Goal: Task Accomplishment & Management: Manage account settings

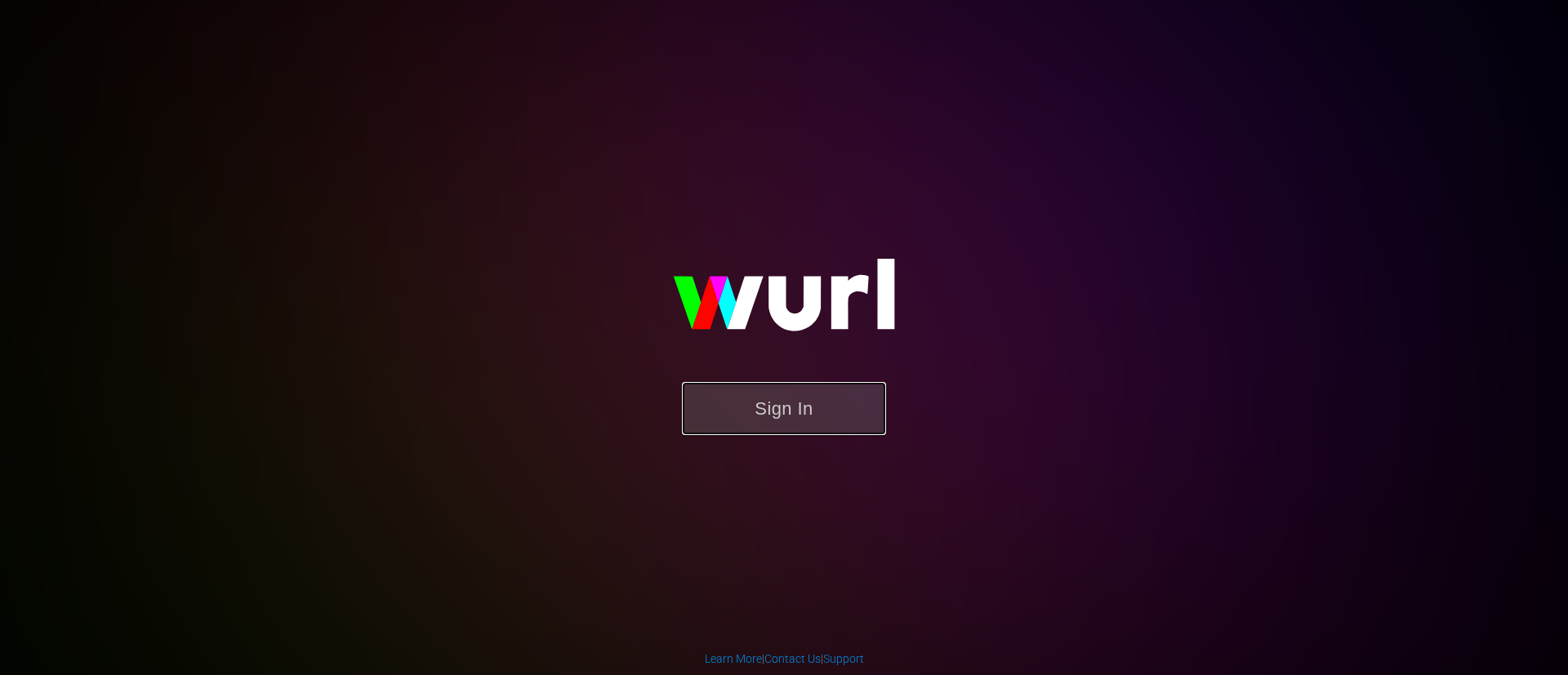
click at [792, 400] on button "Sign In" at bounding box center [784, 408] width 205 height 53
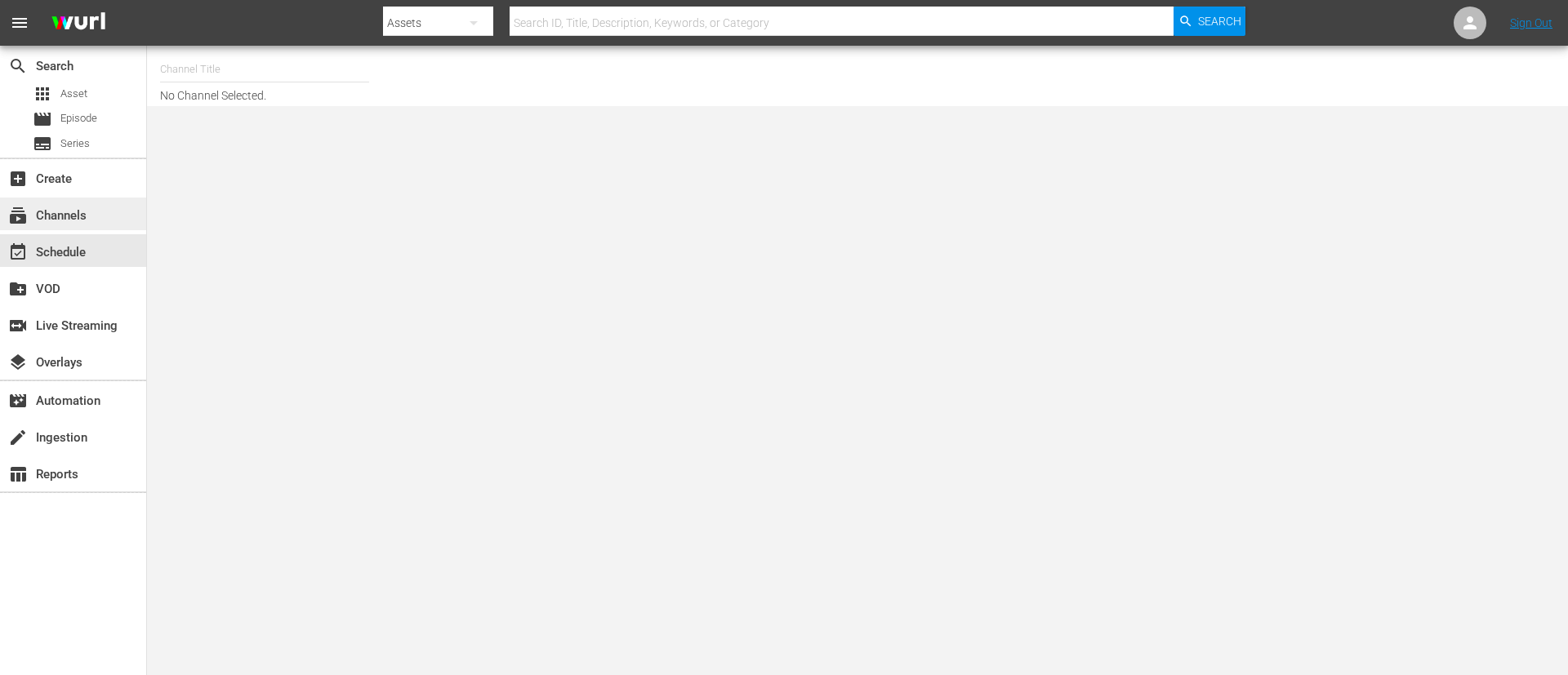
click at [72, 211] on div "subscriptions Channels" at bounding box center [45, 212] width 91 height 14
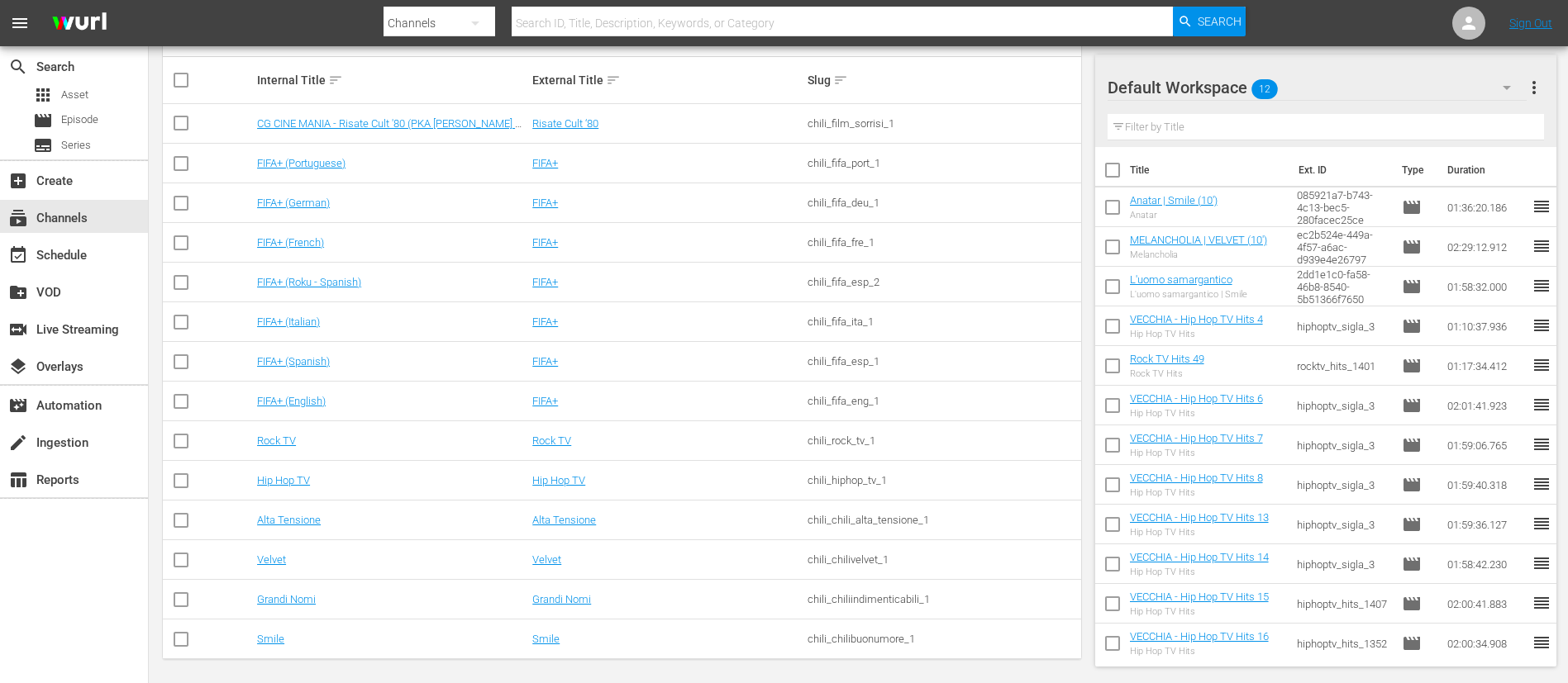
scroll to position [277, 0]
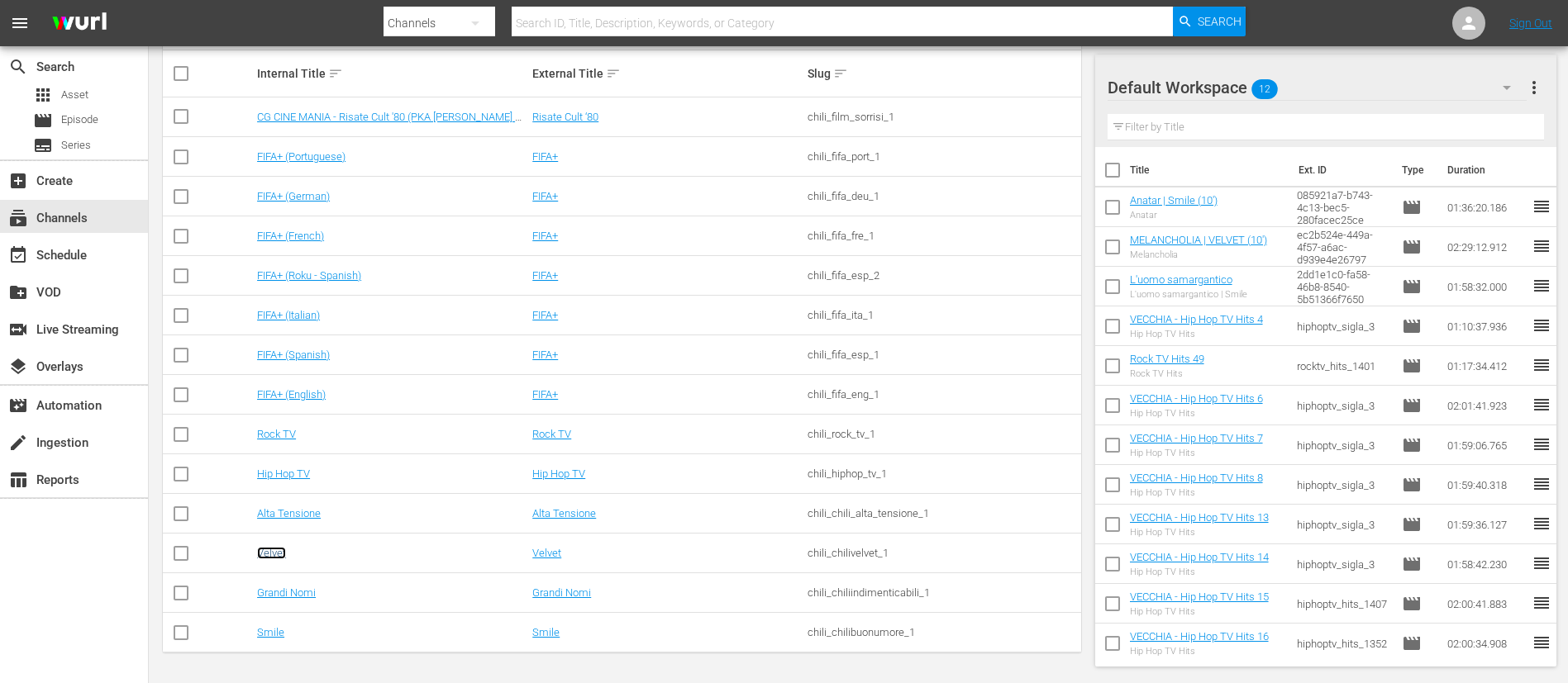
click at [263, 556] on link "Velvet" at bounding box center [272, 553] width 29 height 12
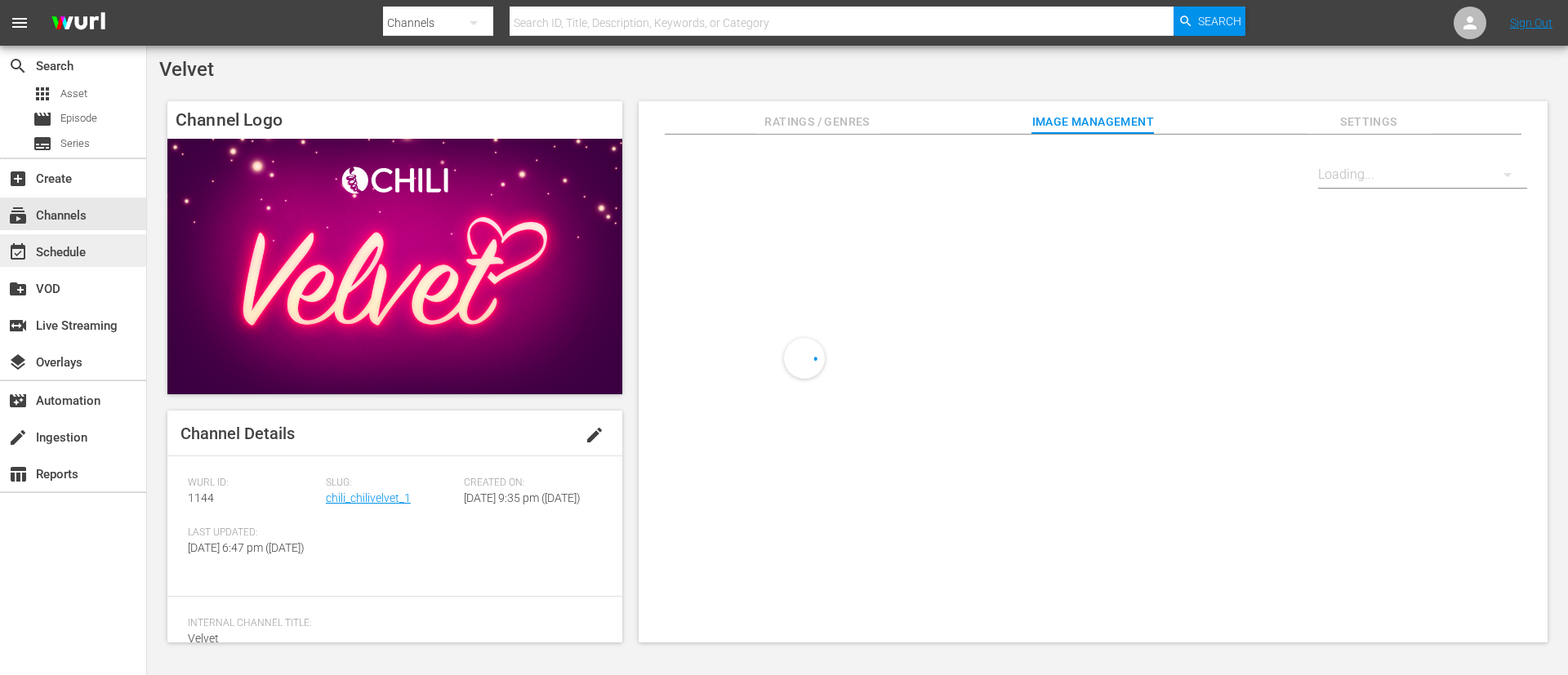
click at [75, 263] on div "event_available Schedule" at bounding box center [73, 251] width 147 height 32
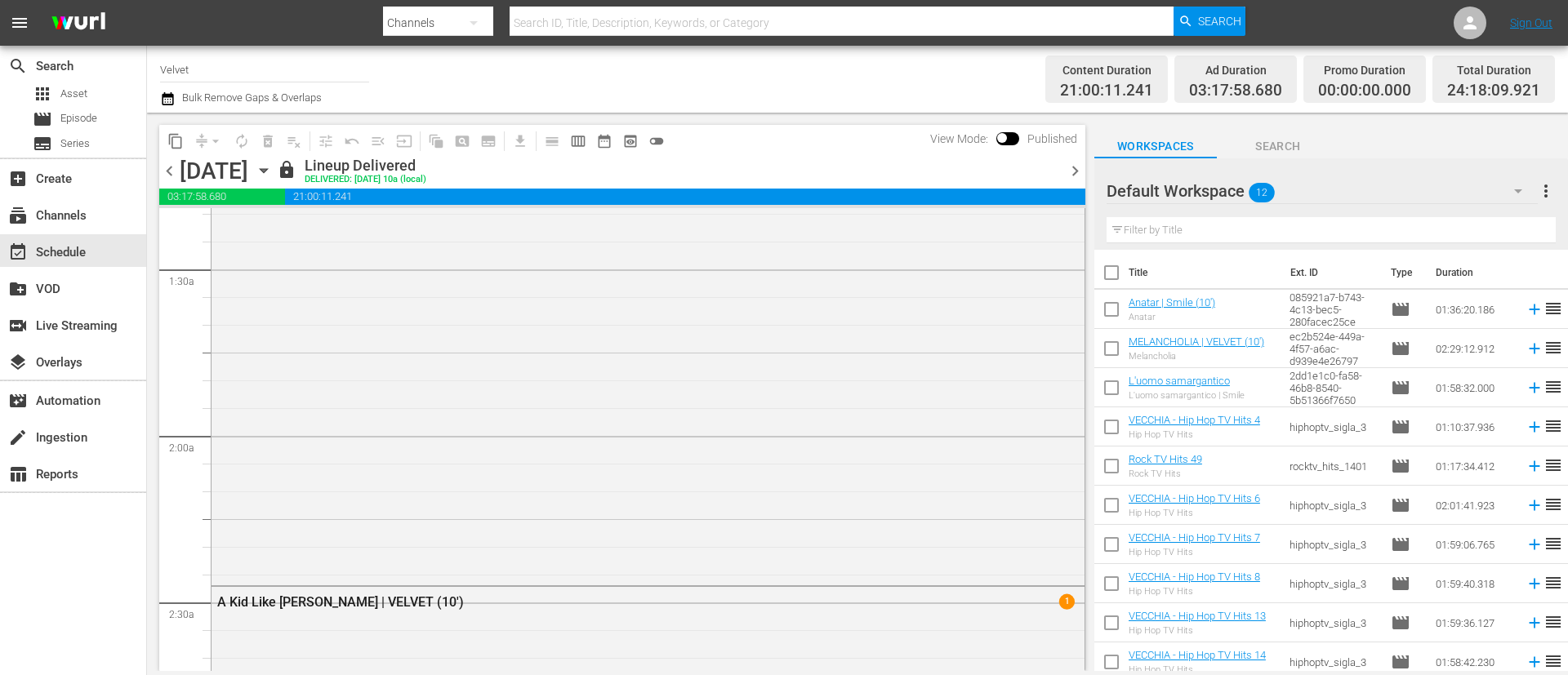
scroll to position [490, 0]
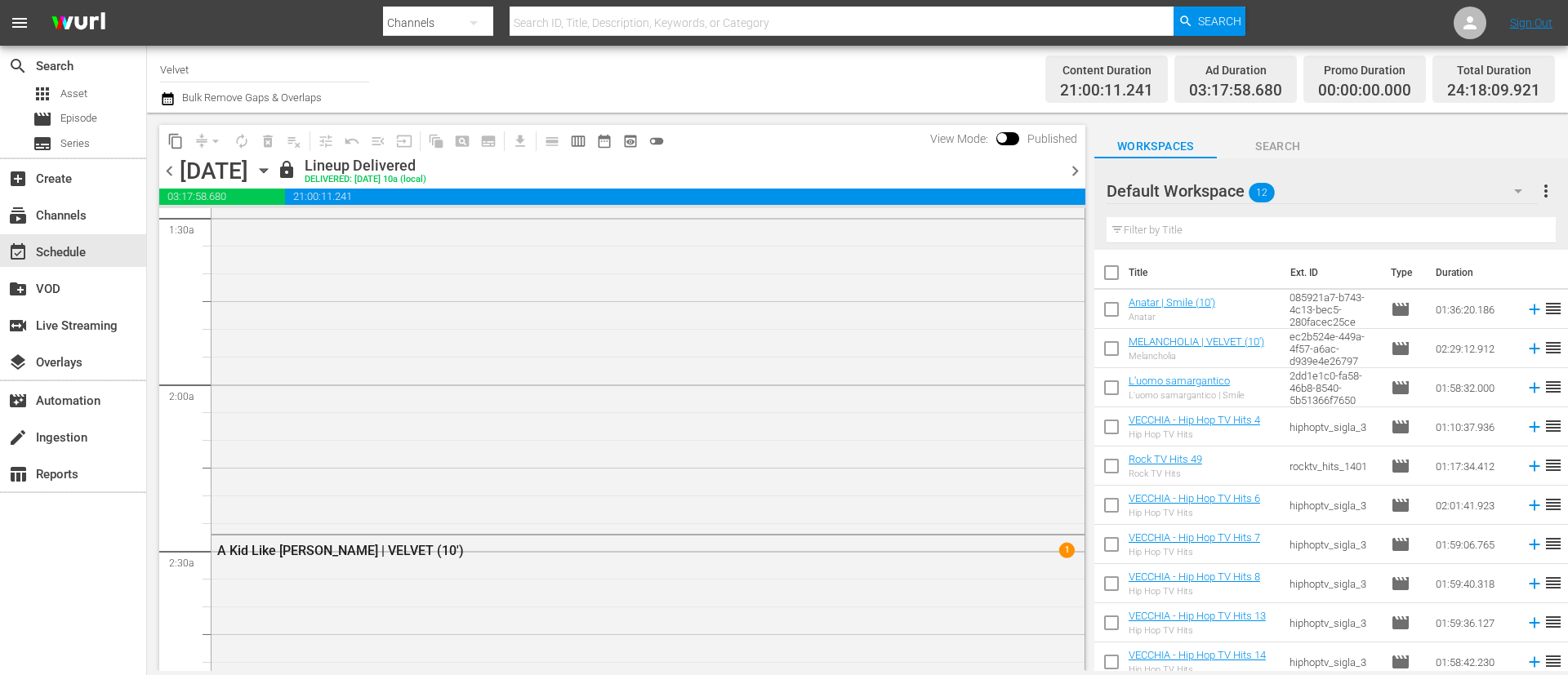
click at [1068, 167] on span "chevron_right" at bounding box center [1075, 171] width 20 height 20
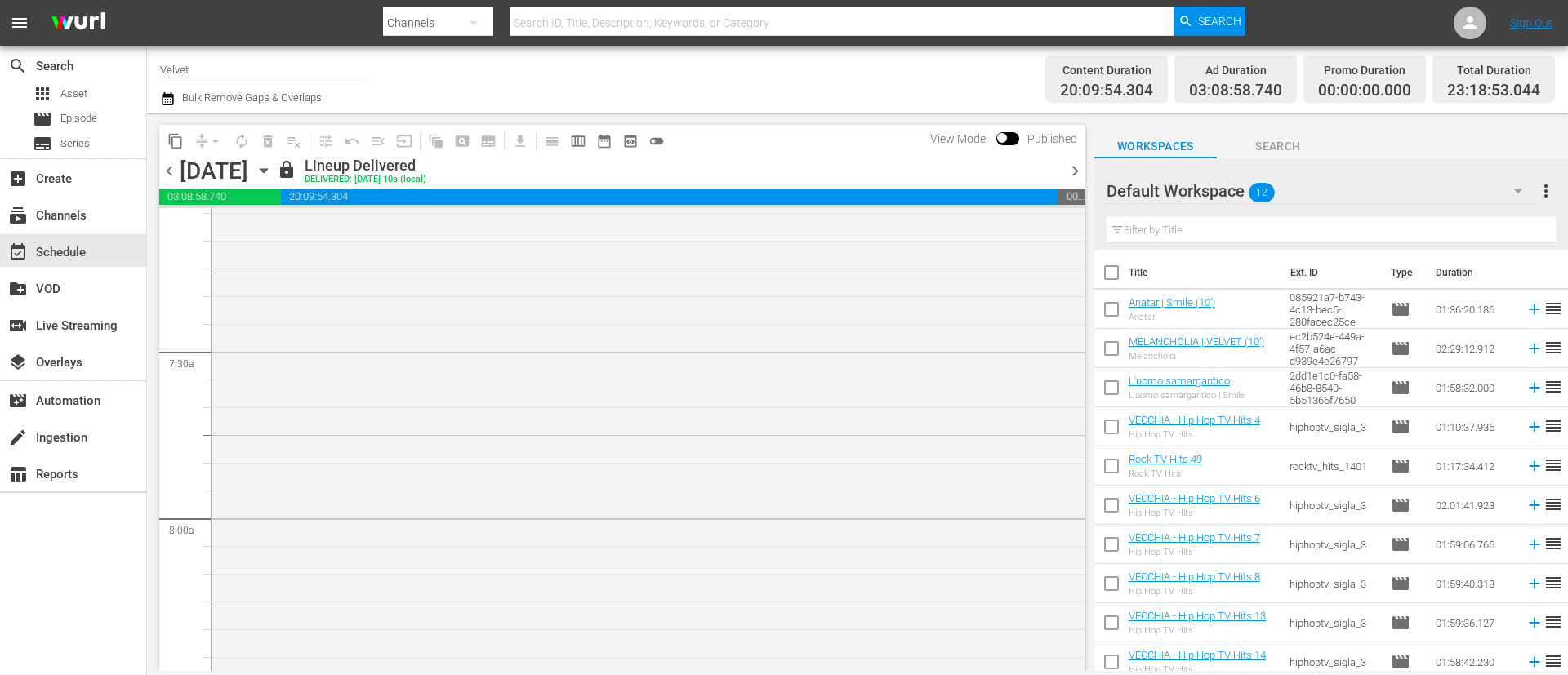
click at [170, 177] on span "chevron_left" at bounding box center [170, 171] width 20 height 20
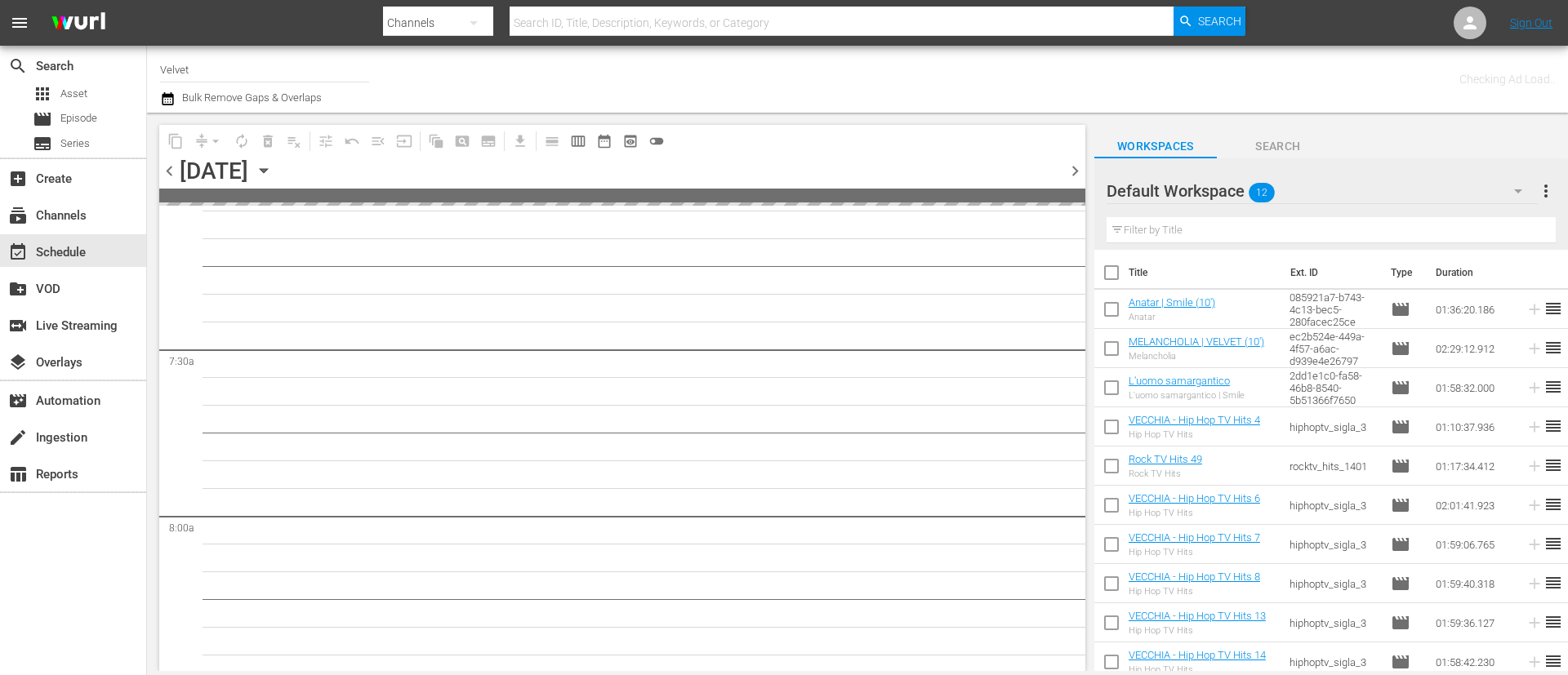
scroll to position [2438, 0]
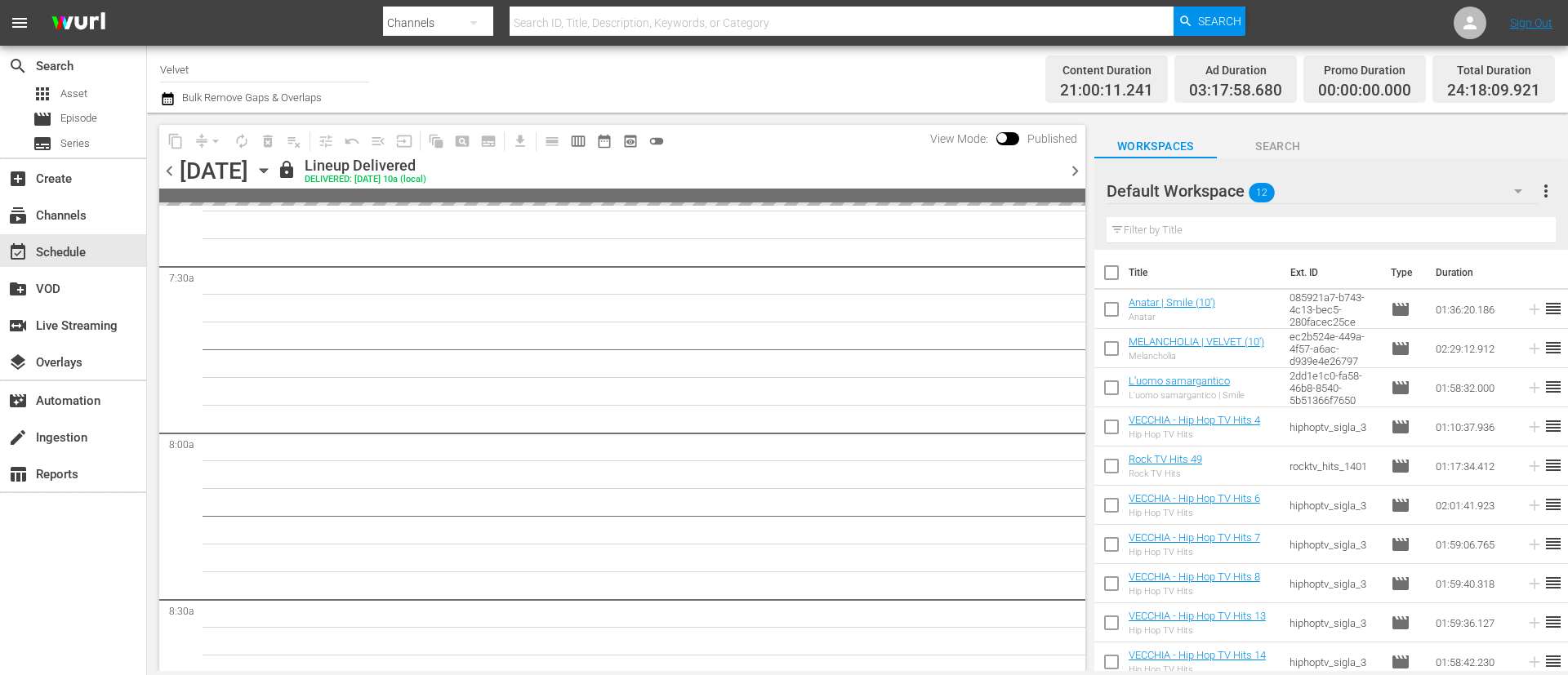
click at [170, 177] on span "chevron_left" at bounding box center [170, 171] width 20 height 20
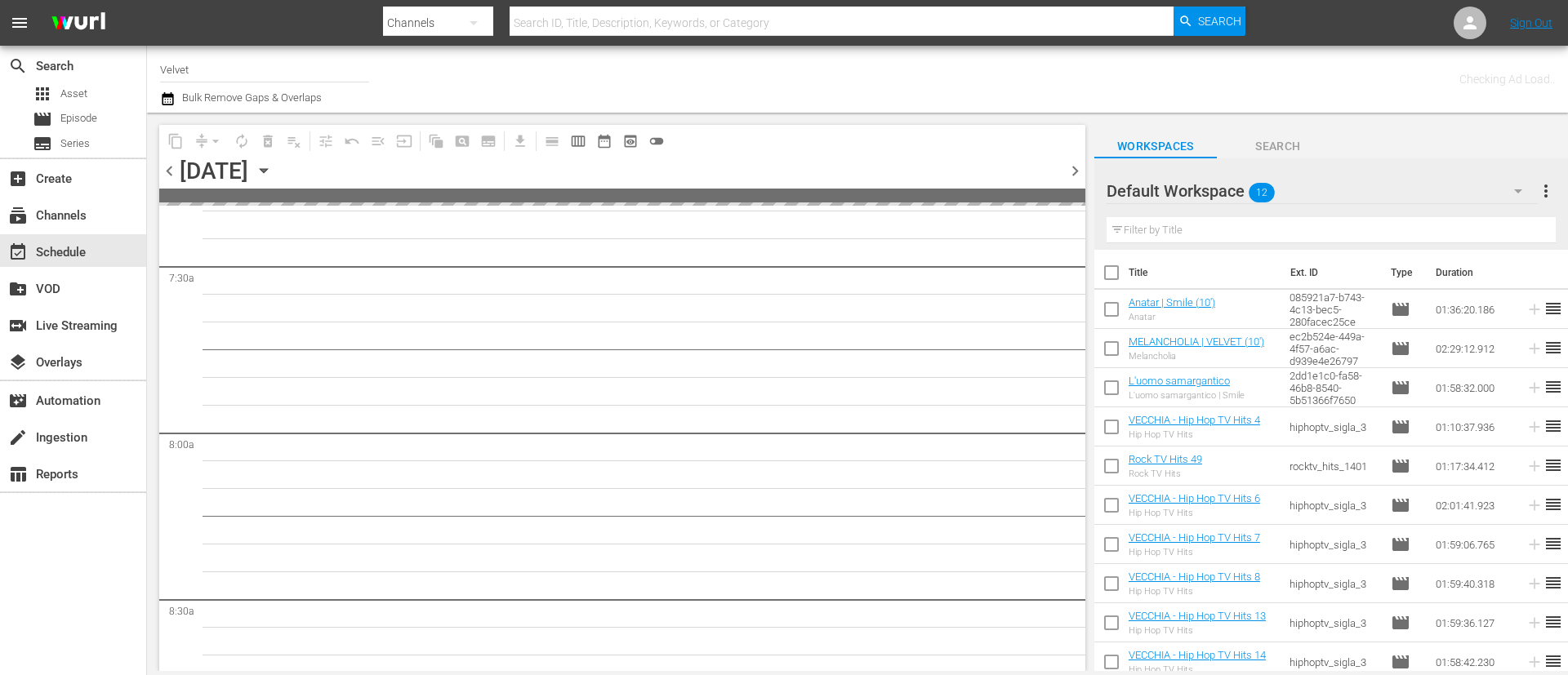
scroll to position [2438, 0]
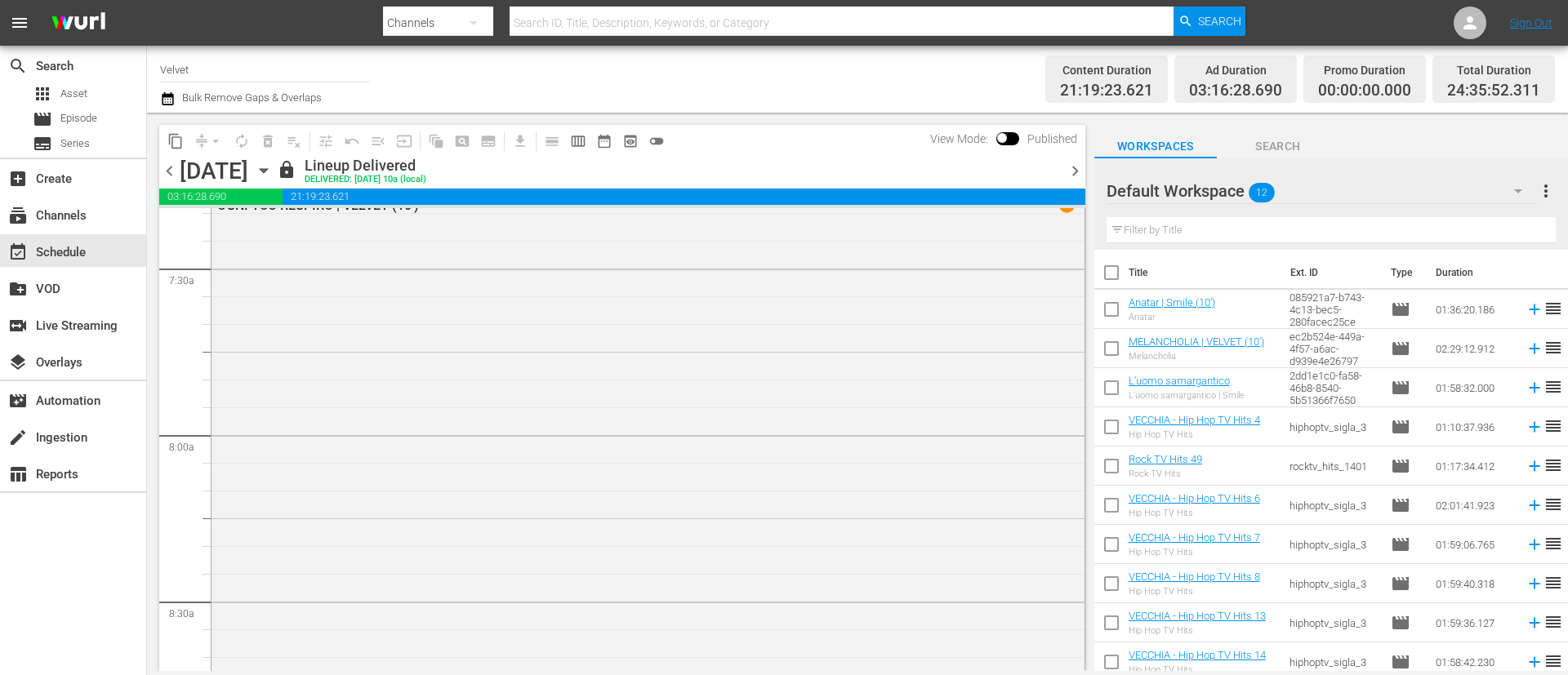
click at [170, 177] on span "chevron_left" at bounding box center [170, 171] width 20 height 20
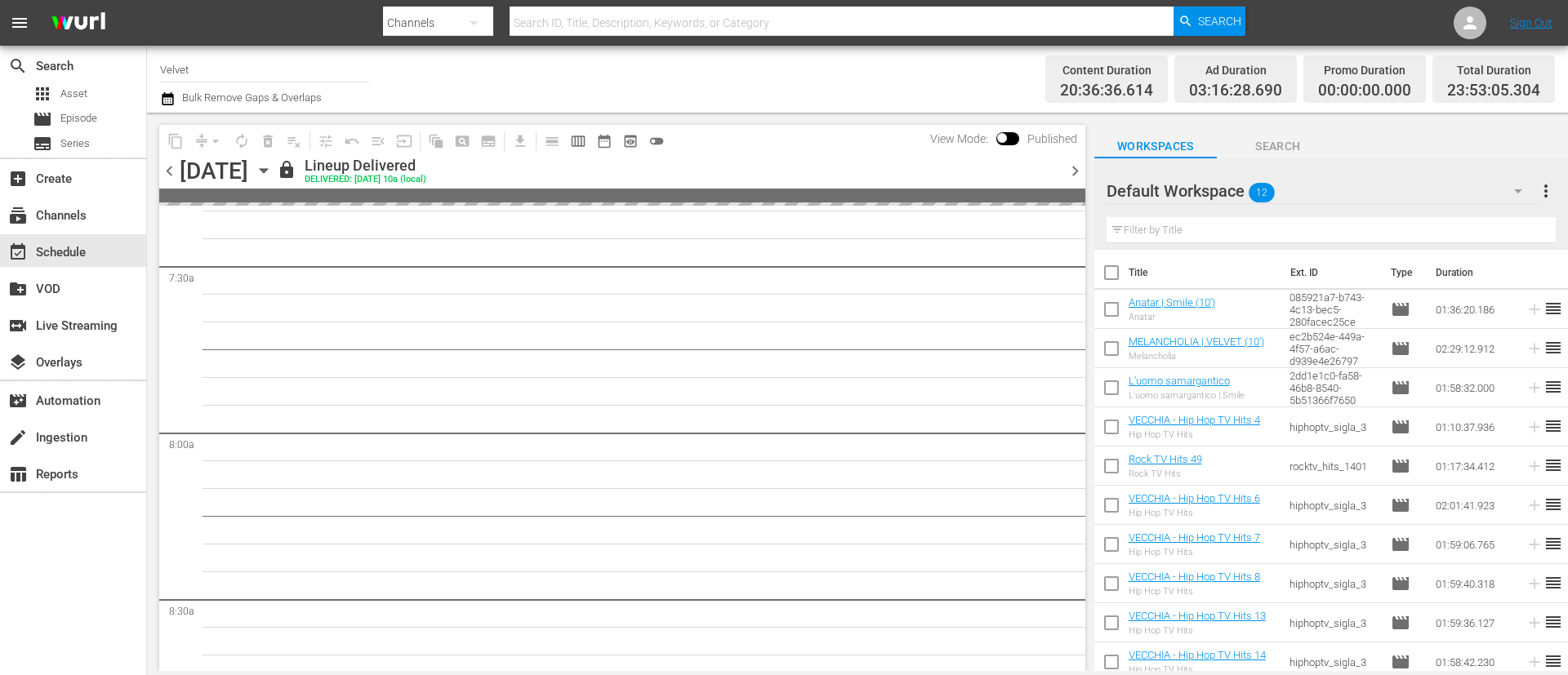
scroll to position [2328, 0]
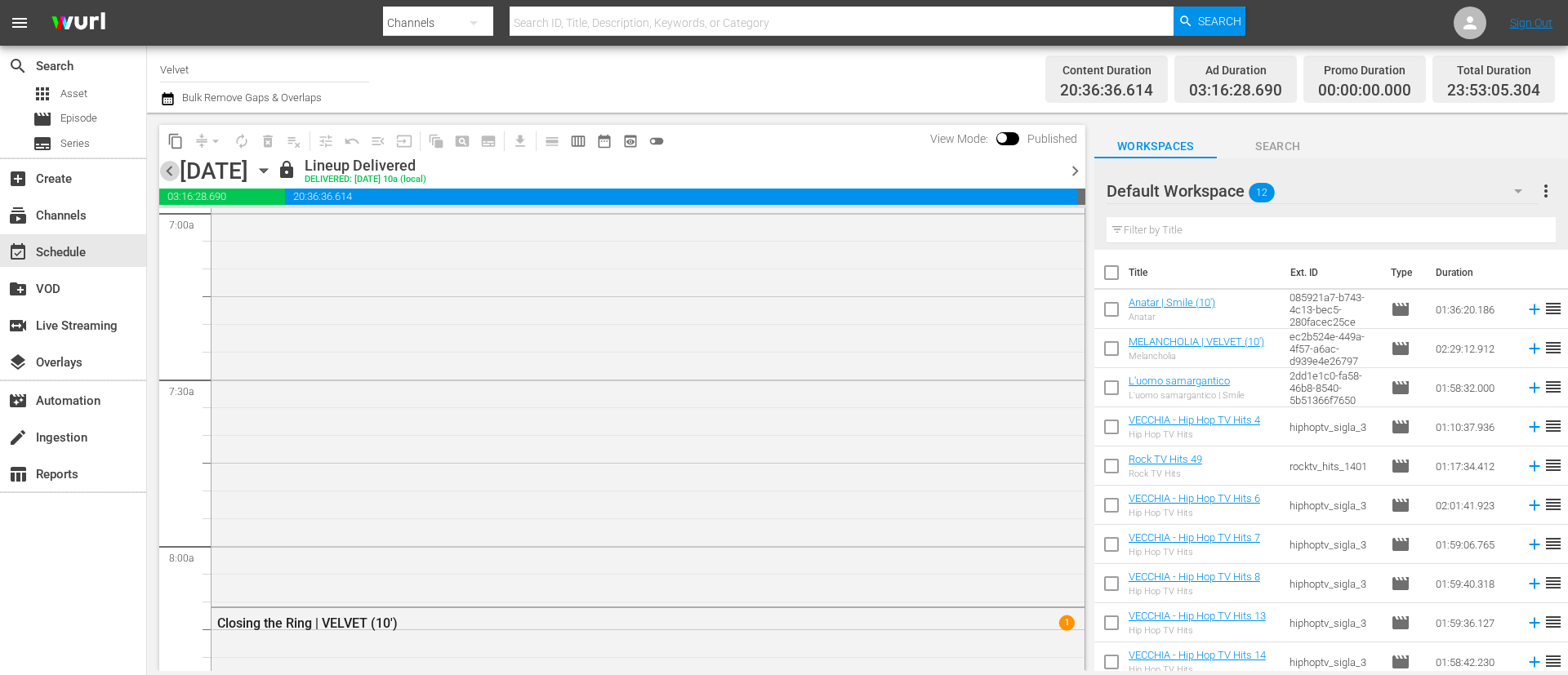
click at [170, 177] on span "chevron_left" at bounding box center [170, 171] width 20 height 20
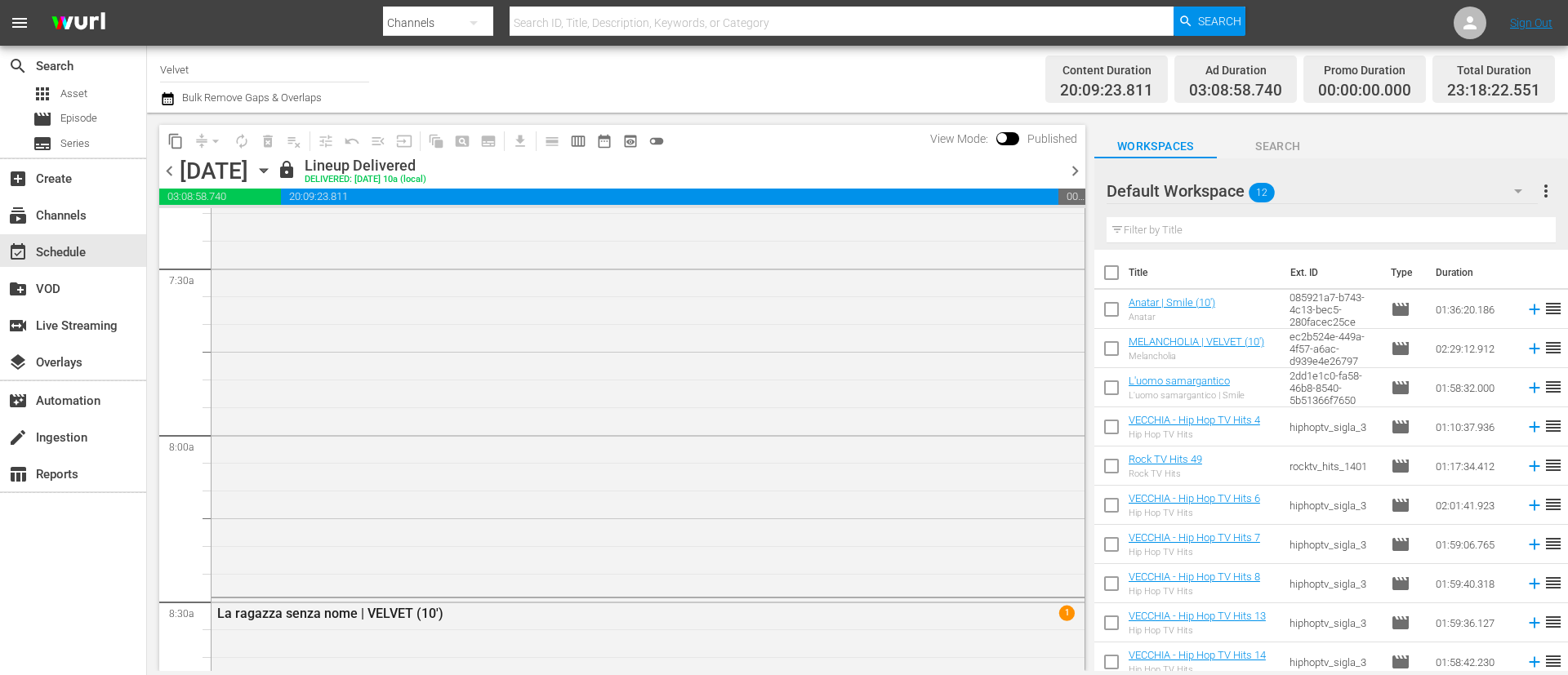
scroll to position [2383, 0]
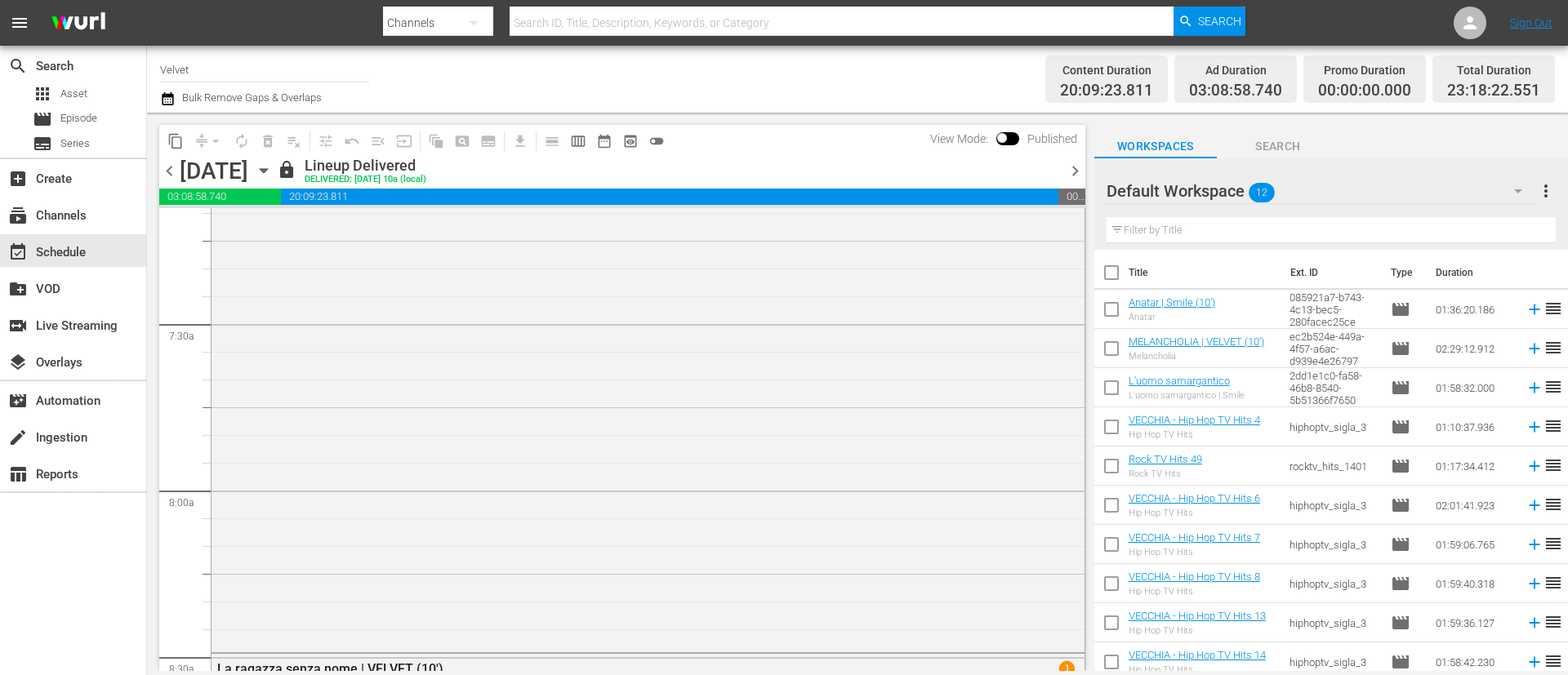
click at [170, 177] on span "chevron_left" at bounding box center [170, 171] width 20 height 20
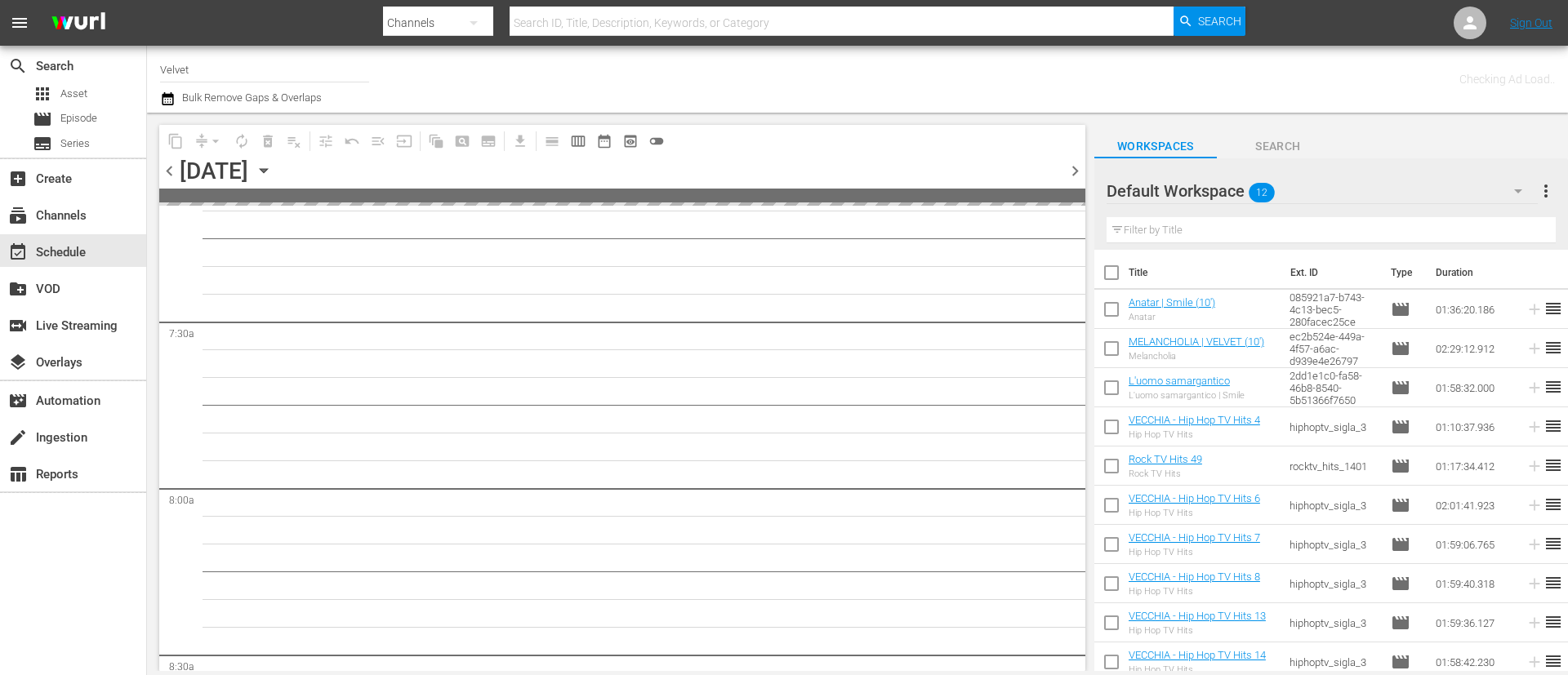
scroll to position [2438, 0]
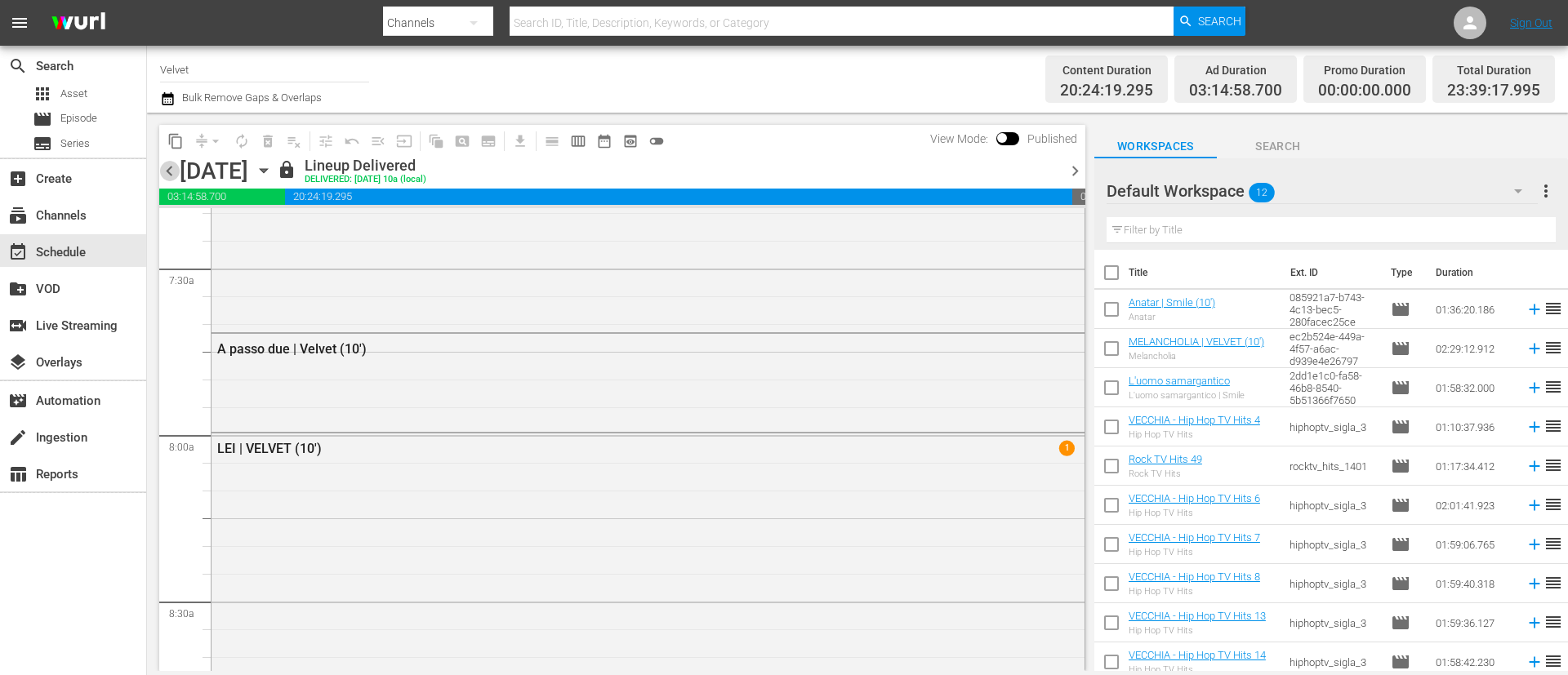
click at [170, 177] on span "chevron_left" at bounding box center [170, 171] width 20 height 20
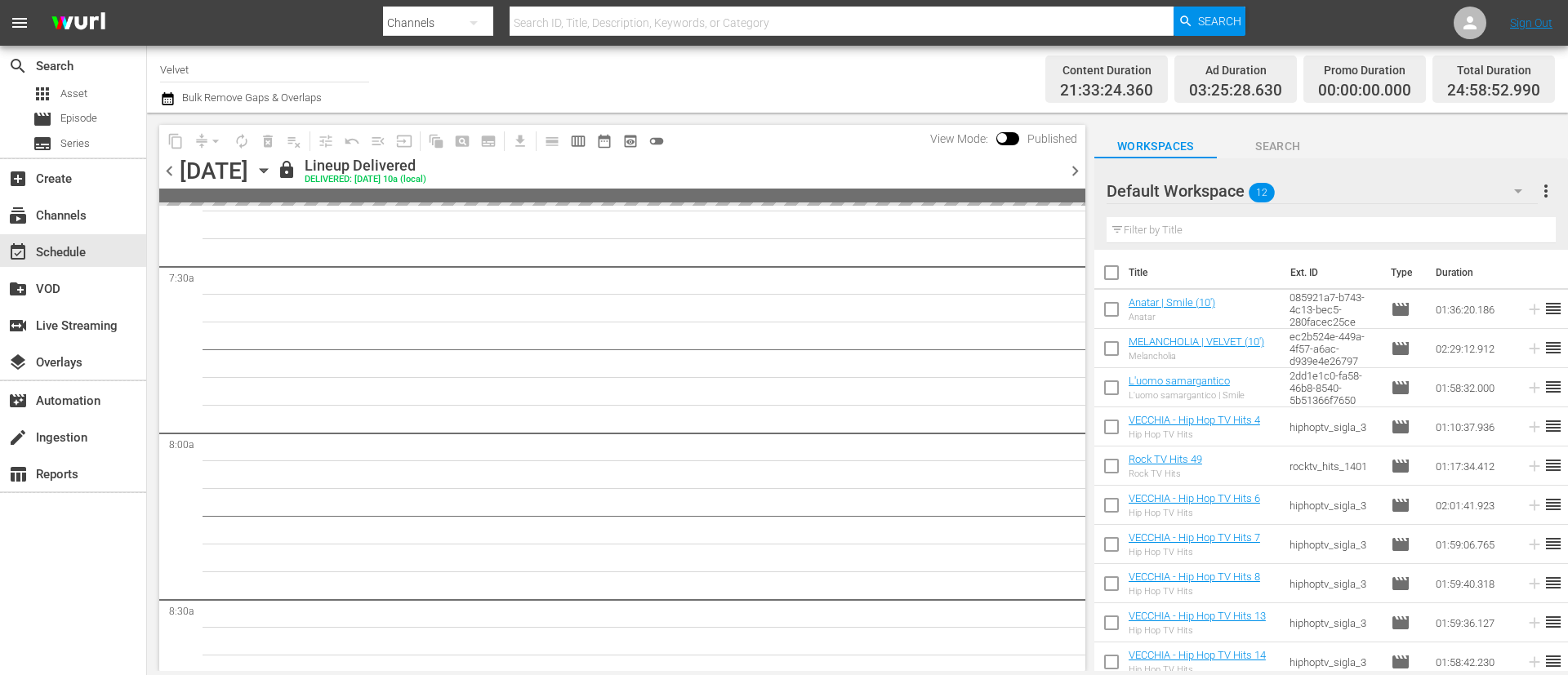
scroll to position [2383, 0]
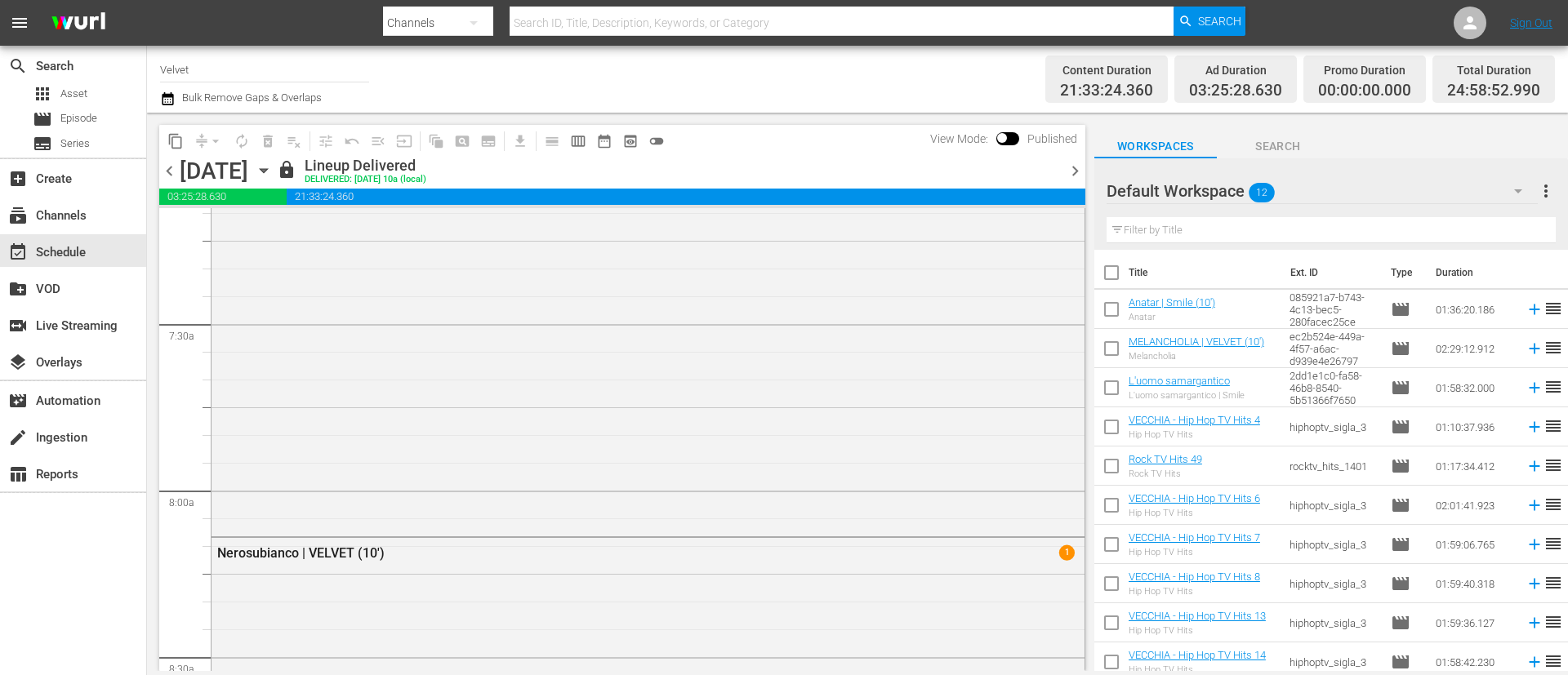
click at [176, 176] on span "chevron_left" at bounding box center [170, 171] width 20 height 20
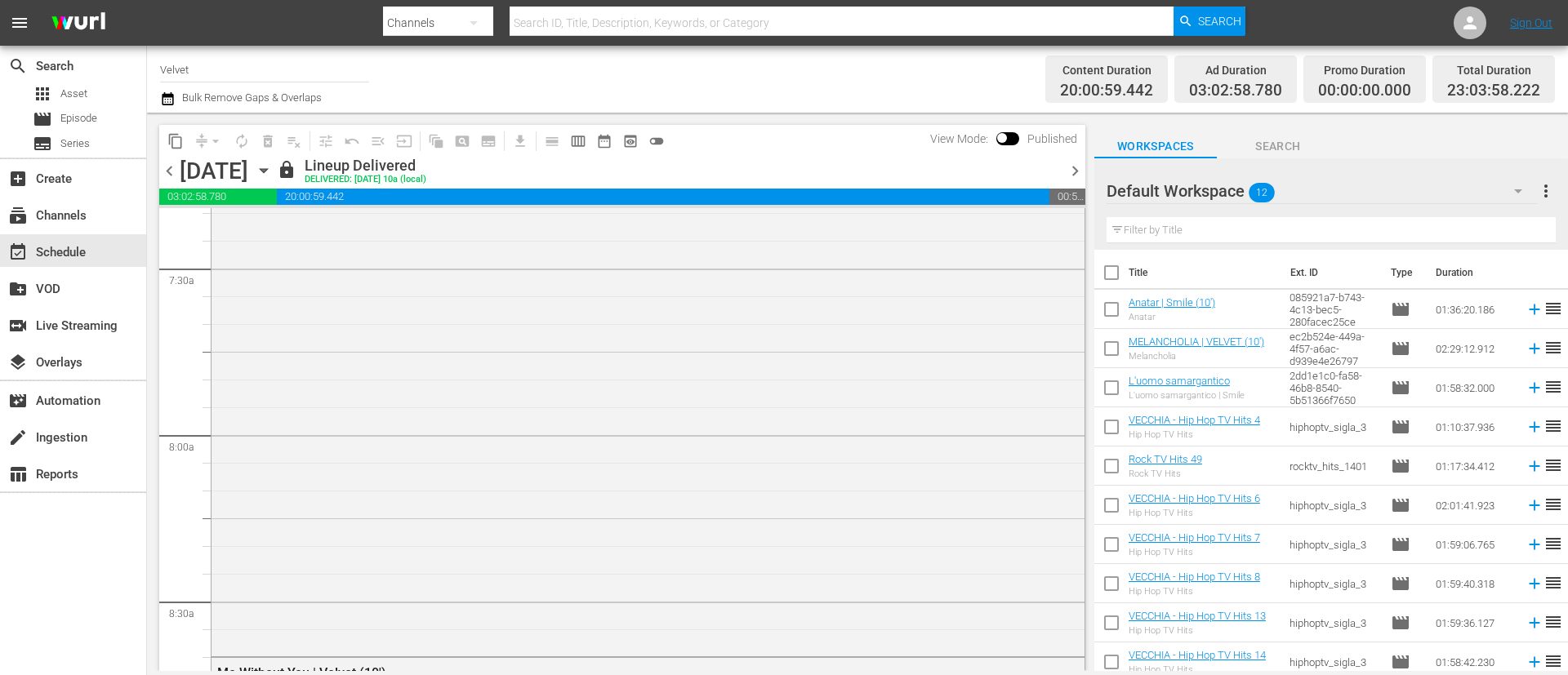
scroll to position [2383, 0]
click at [176, 176] on span "chevron_left" at bounding box center [170, 171] width 20 height 20
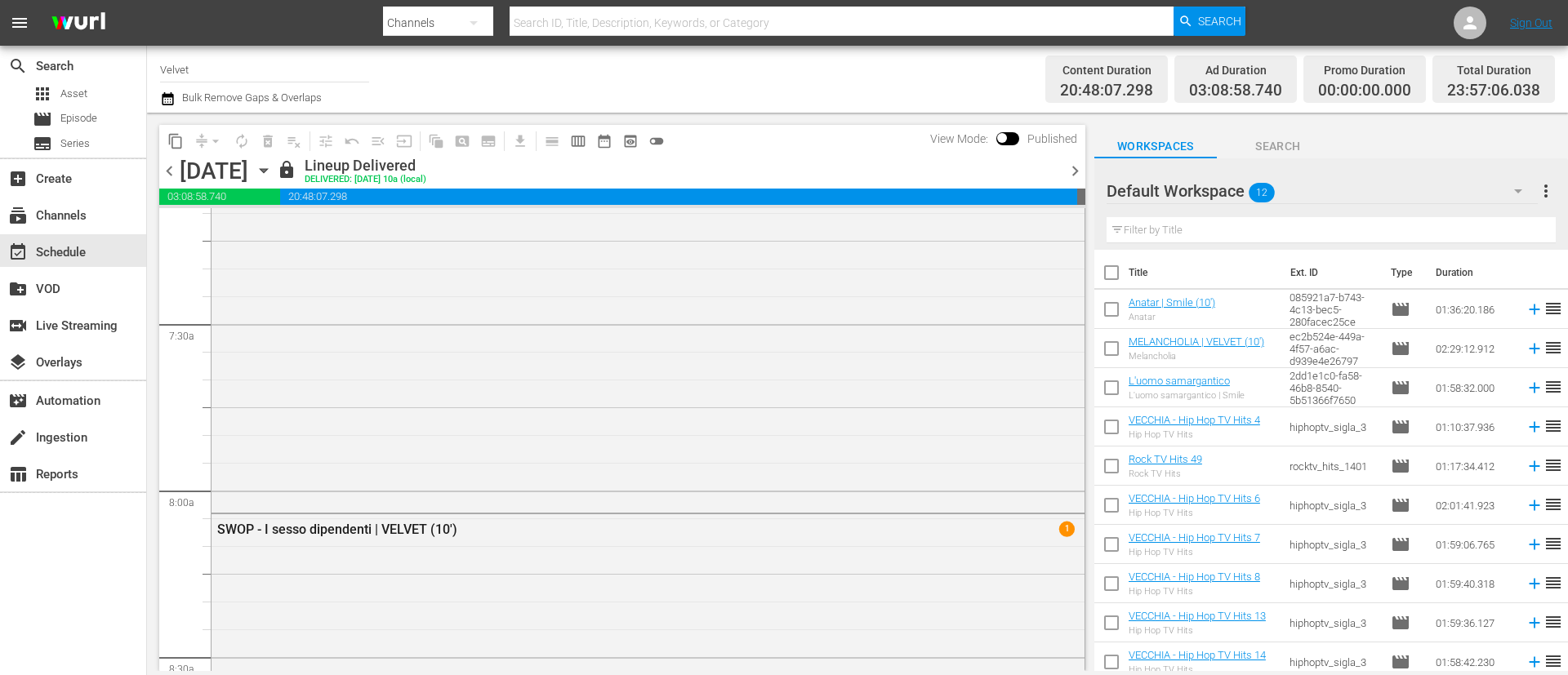
click at [176, 176] on span "chevron_left" at bounding box center [170, 171] width 20 height 20
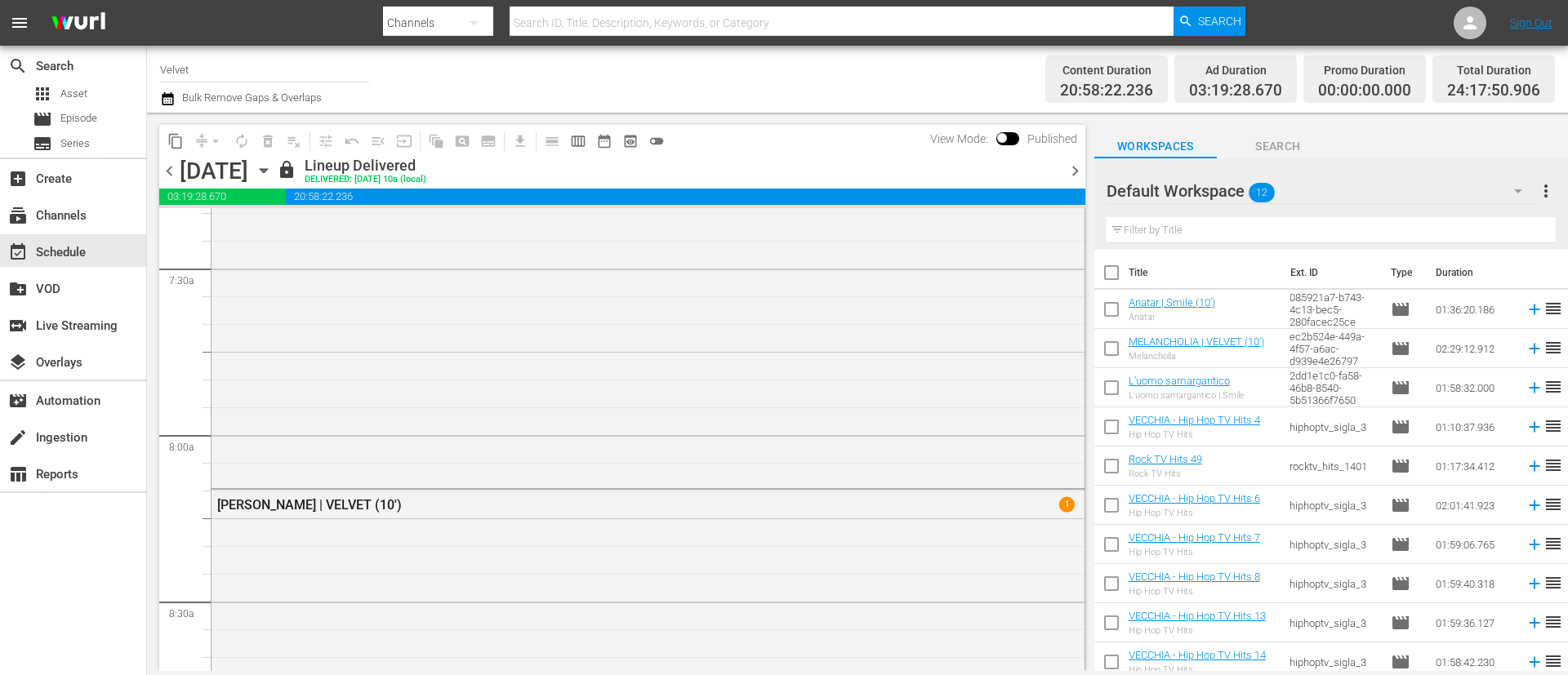
scroll to position [2356, 0]
click at [172, 174] on span "chevron_left" at bounding box center [170, 171] width 20 height 20
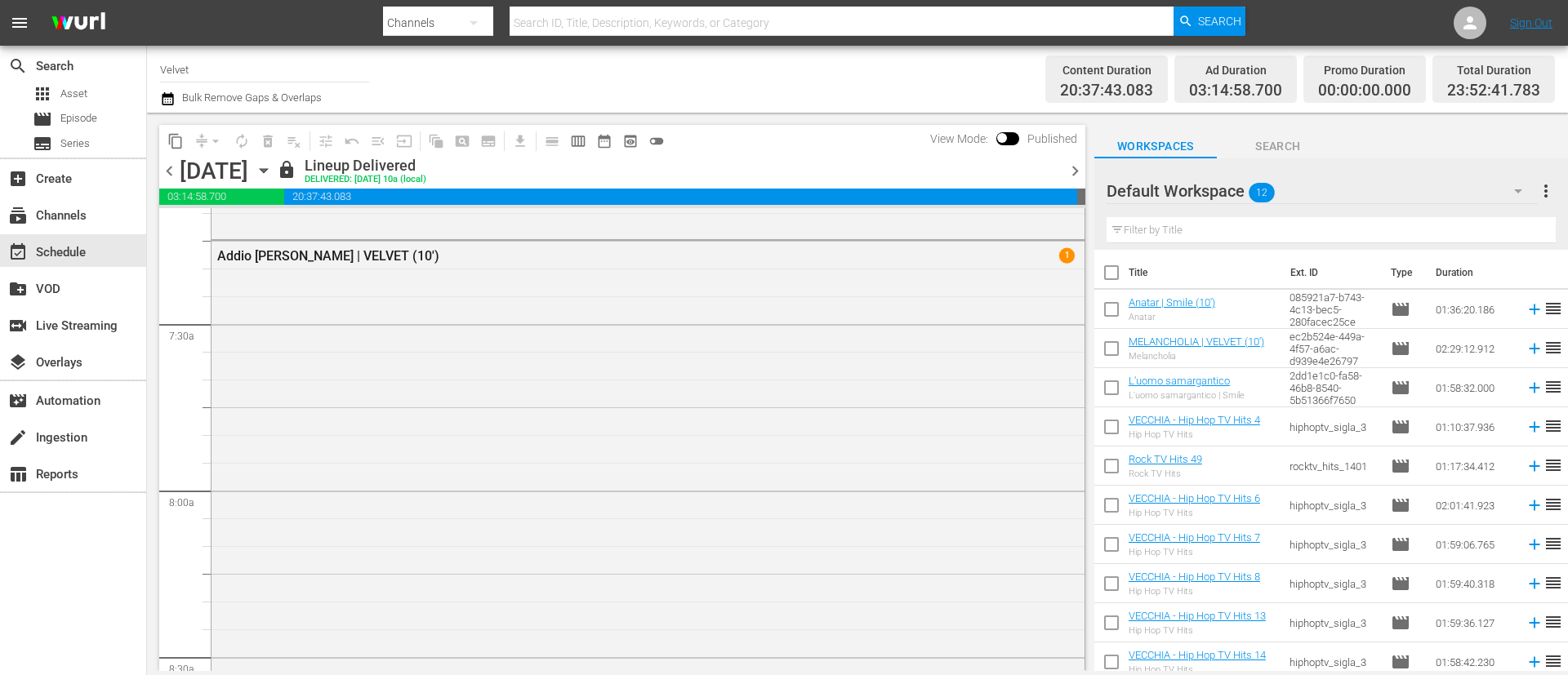
click at [170, 175] on span "chevron_left" at bounding box center [170, 171] width 20 height 20
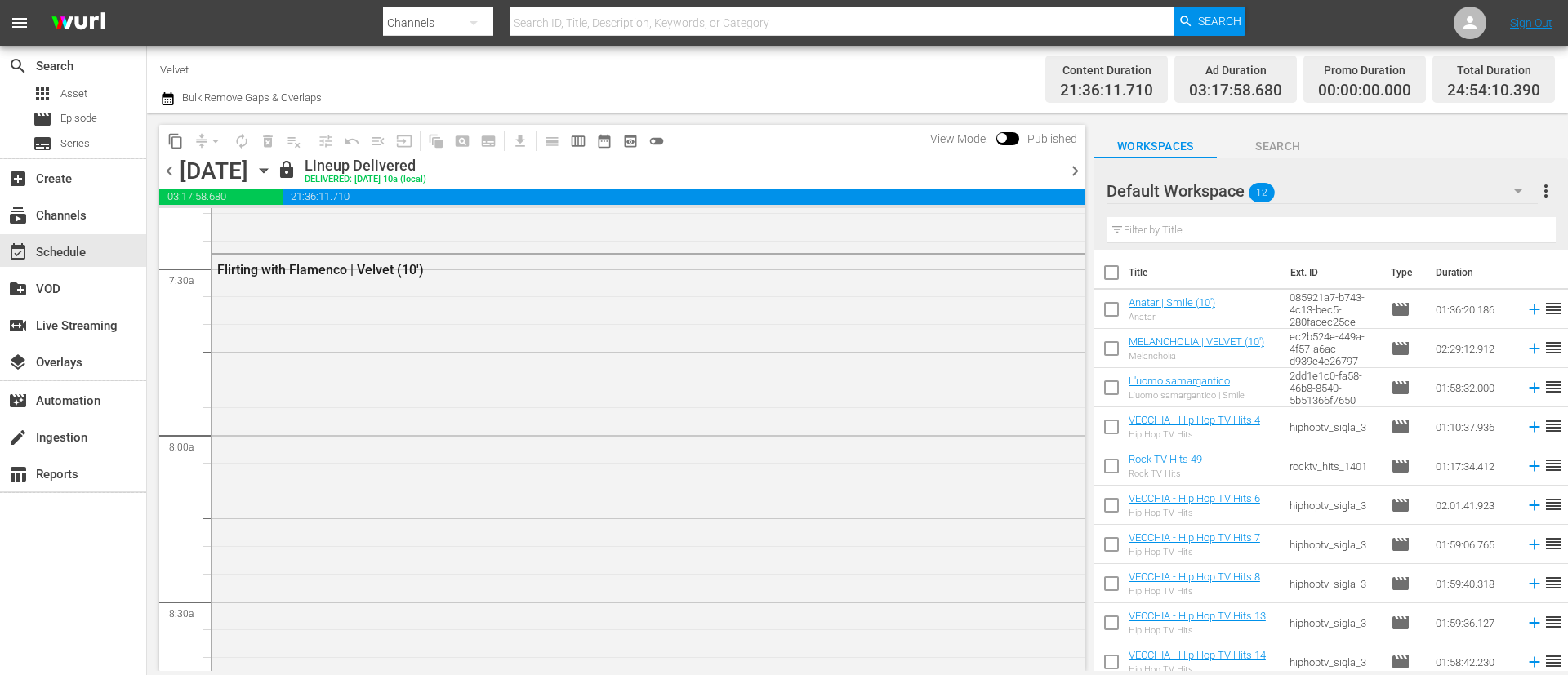
scroll to position [2411, 0]
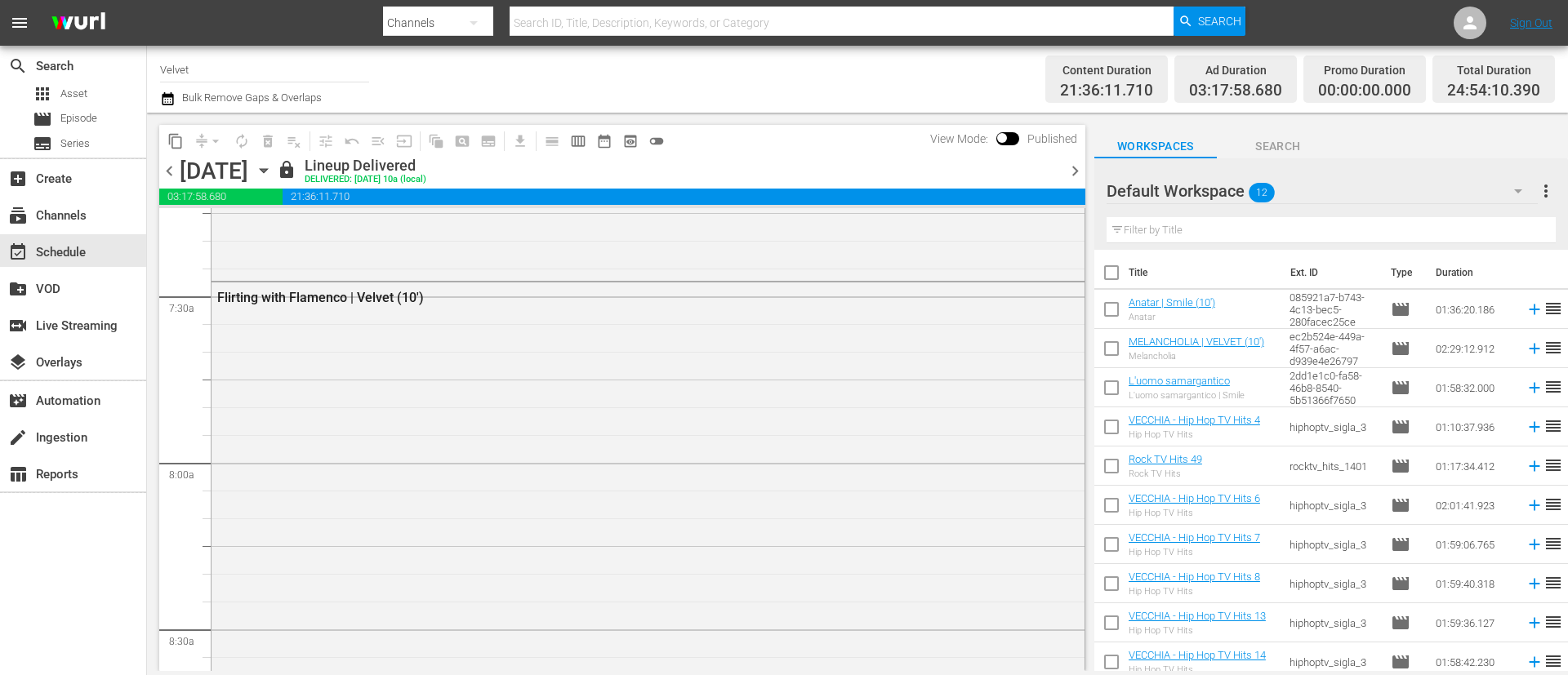
click at [170, 169] on span "chevron_left" at bounding box center [170, 171] width 20 height 20
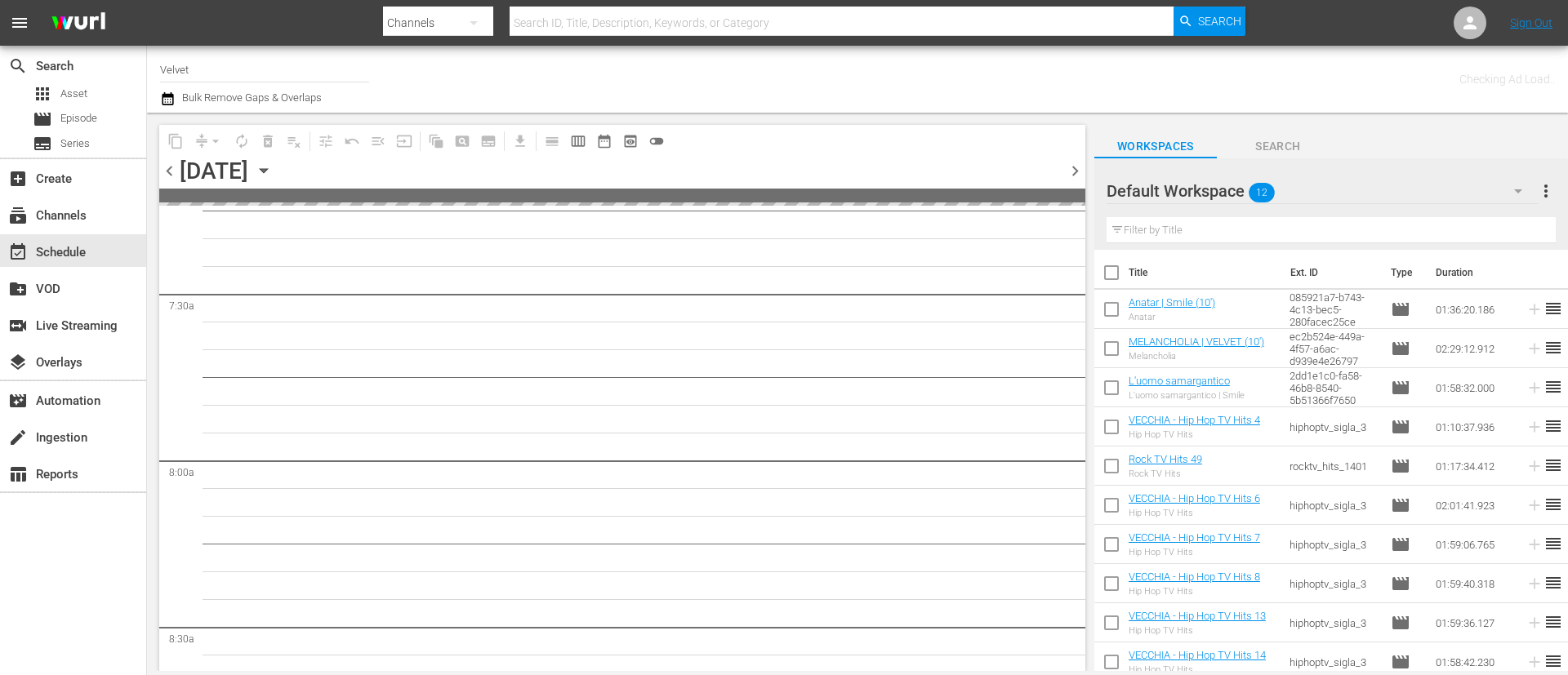
scroll to position [2438, 0]
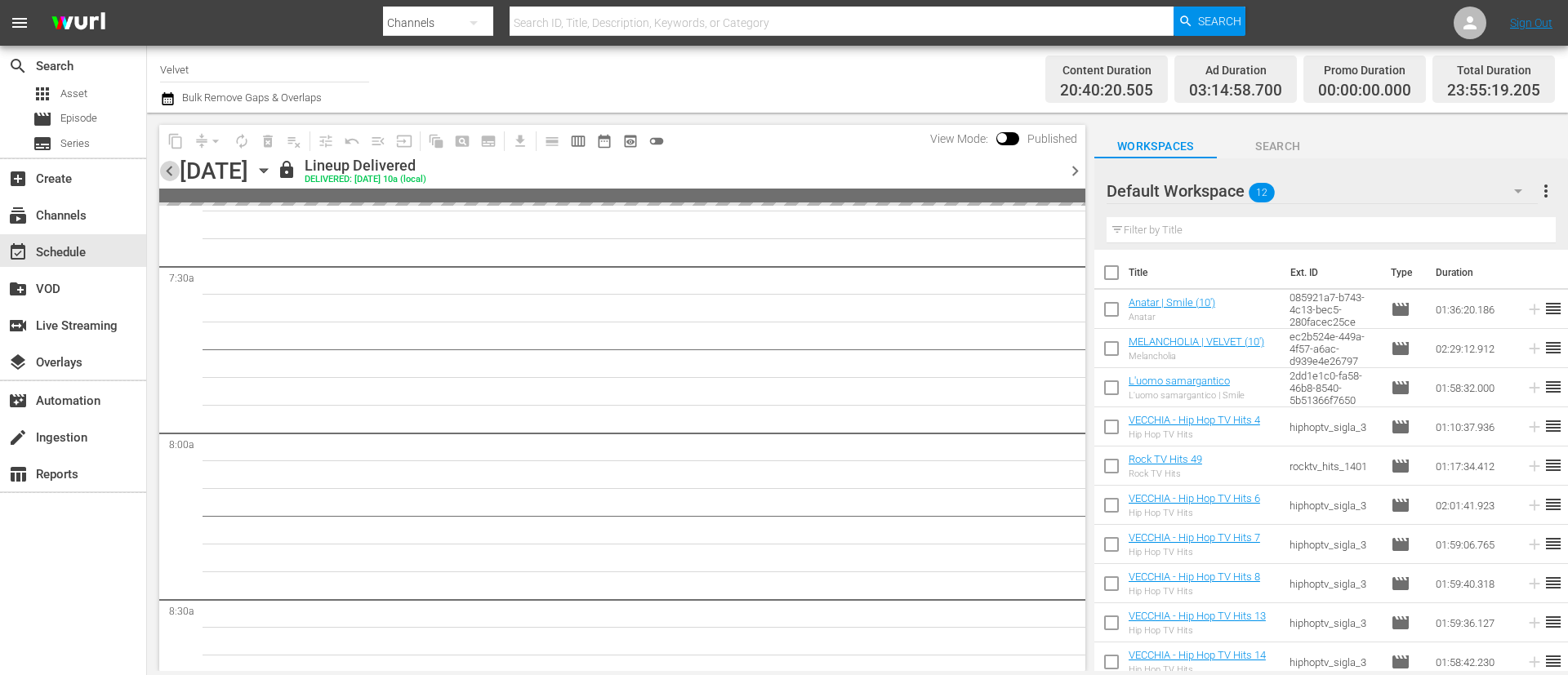
click at [175, 170] on span "chevron_left" at bounding box center [170, 171] width 20 height 20
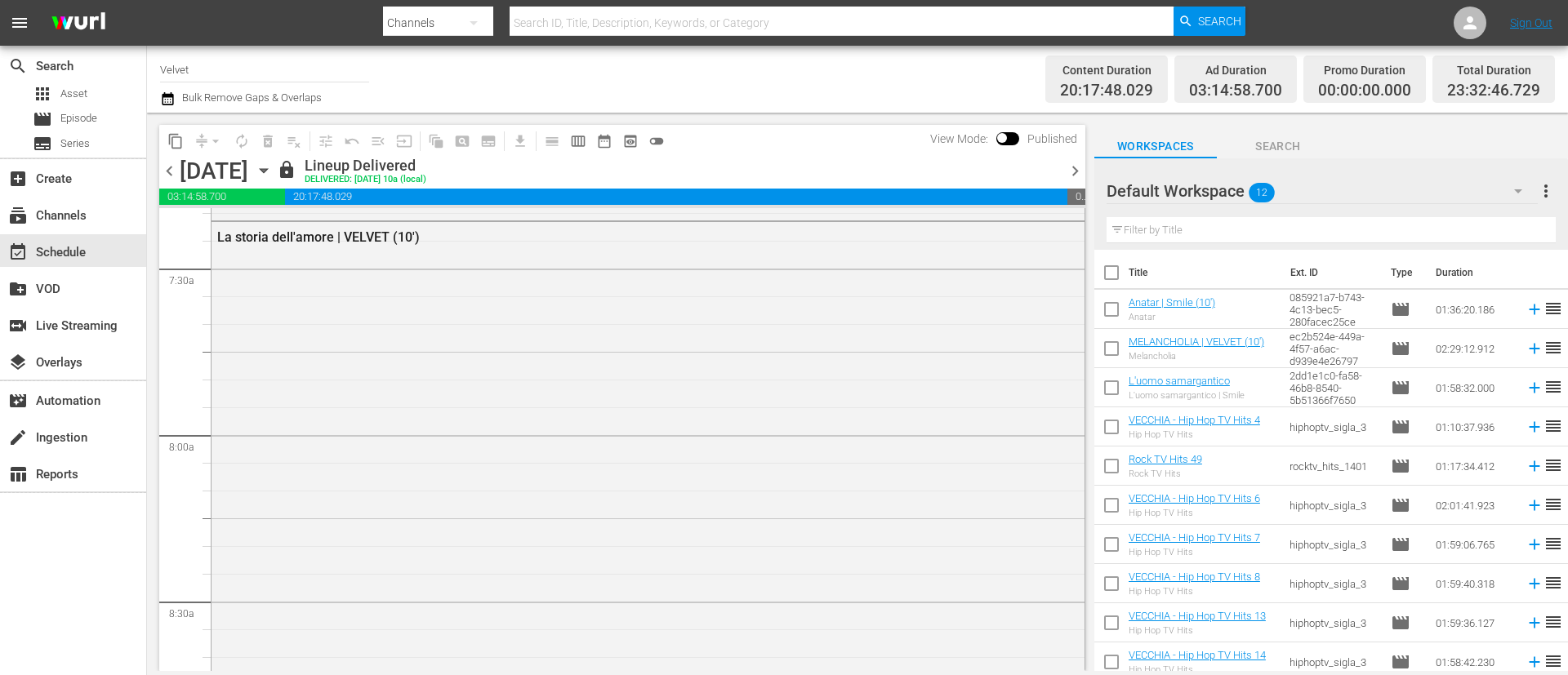
scroll to position [2411, 0]
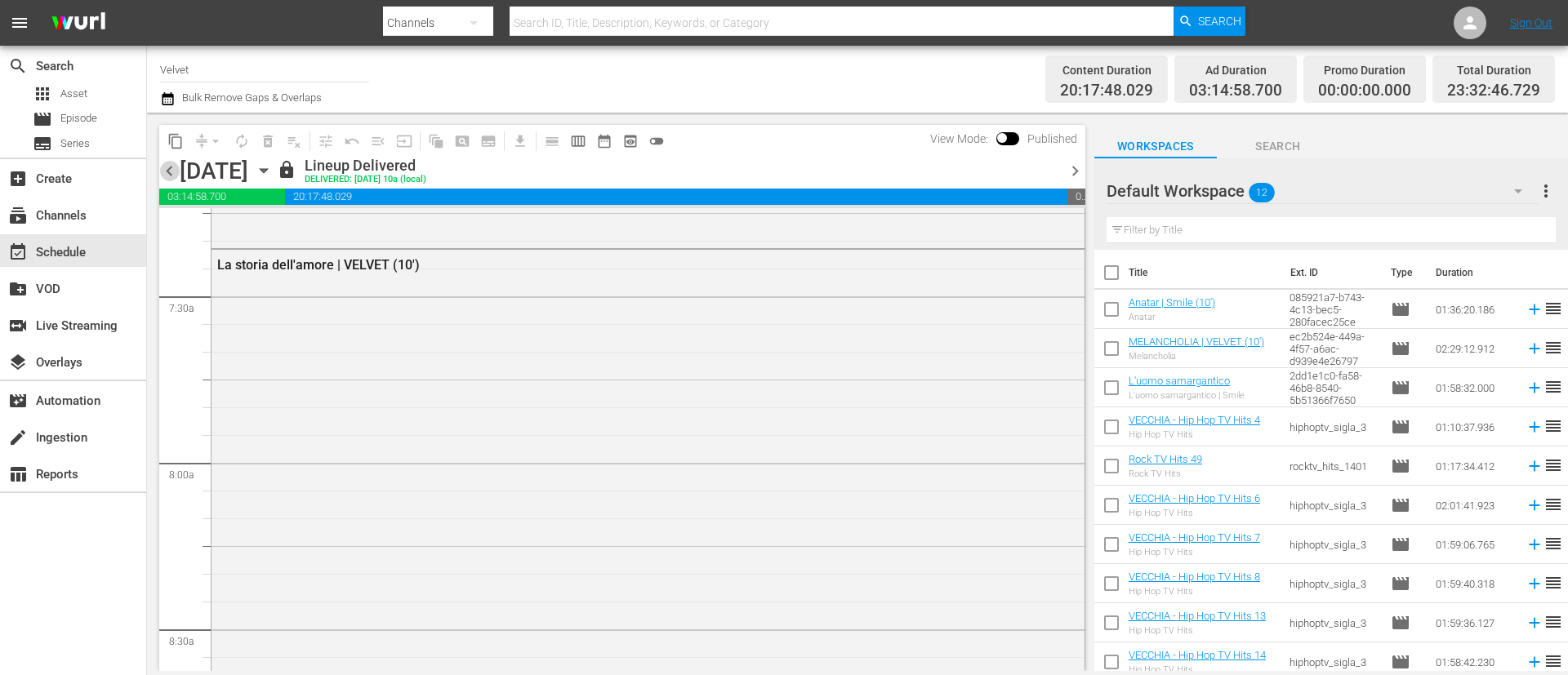
click at [176, 164] on span "chevron_left" at bounding box center [170, 171] width 20 height 20
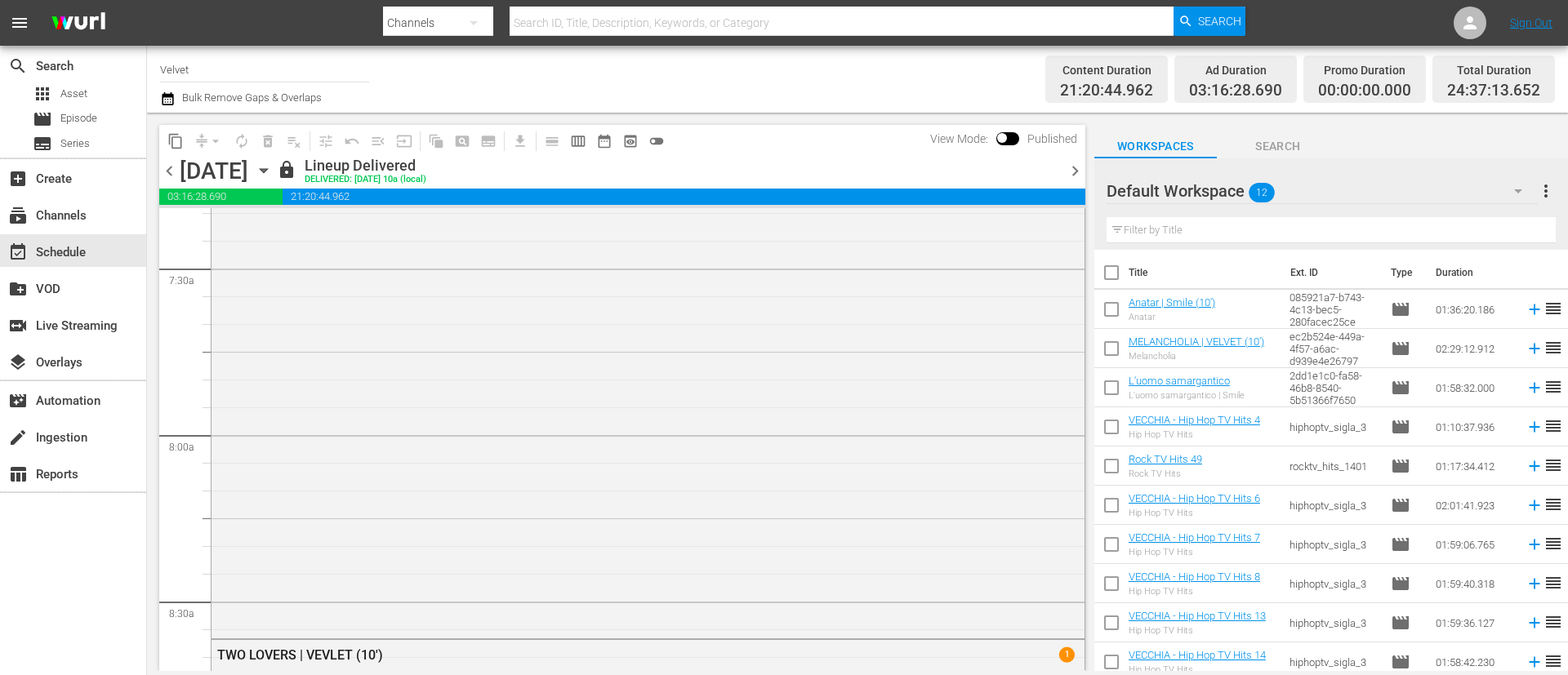
scroll to position [2383, 0]
